Goal: Information Seeking & Learning: Check status

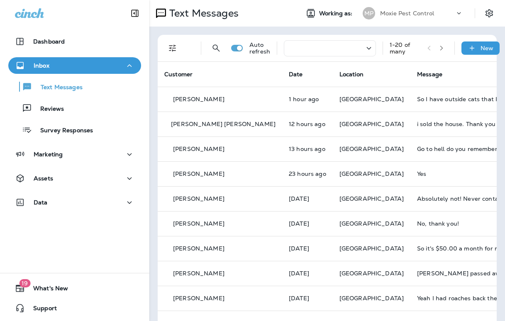
click at [439, 49] on icon "button" at bounding box center [441, 48] width 6 height 6
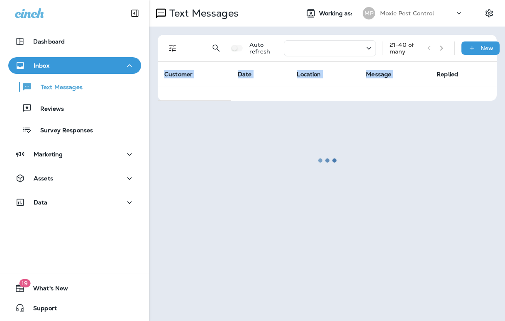
click at [439, 49] on div at bounding box center [327, 160] width 354 height 319
click at [440, 47] on div at bounding box center [327, 160] width 354 height 319
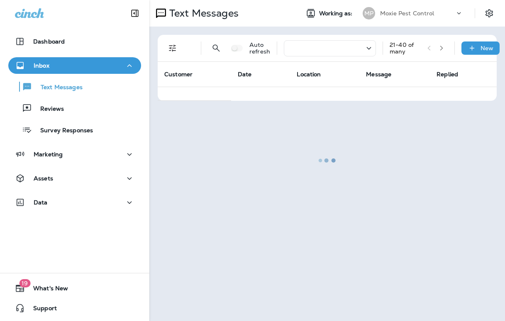
click at [441, 48] on div at bounding box center [327, 160] width 354 height 319
click at [436, 63] on div at bounding box center [327, 160] width 354 height 319
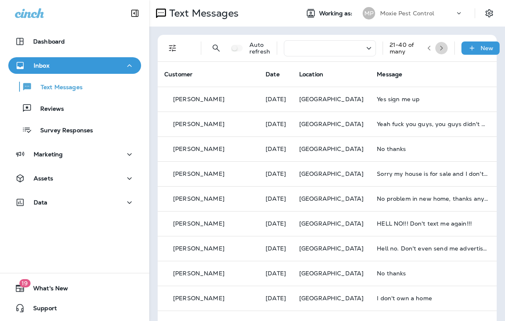
click at [439, 47] on icon "button" at bounding box center [441, 48] width 6 height 6
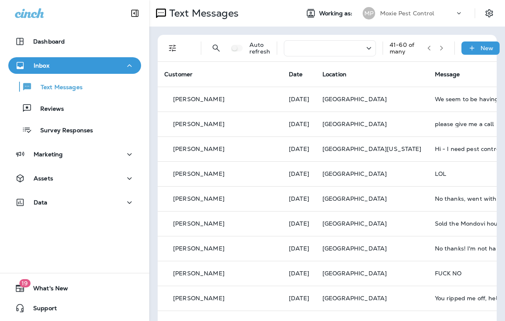
click at [430, 48] on icon "button" at bounding box center [429, 48] width 6 height 6
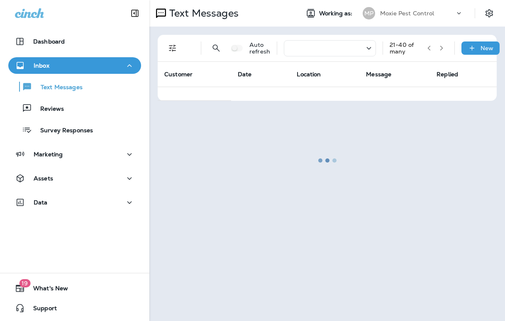
click at [429, 48] on div at bounding box center [327, 160] width 354 height 319
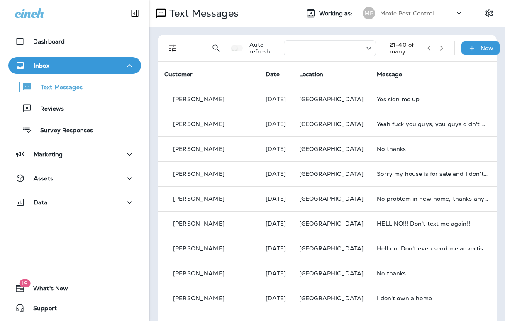
click at [429, 48] on icon "button" at bounding box center [429, 48] width 6 height 6
